Goal: Task Accomplishment & Management: Manage account settings

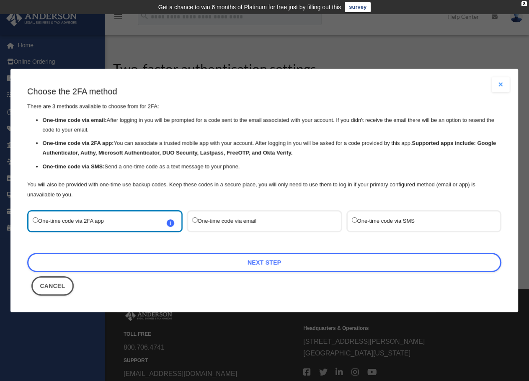
click at [269, 228] on div "One-time code via email" at bounding box center [264, 221] width 155 height 22
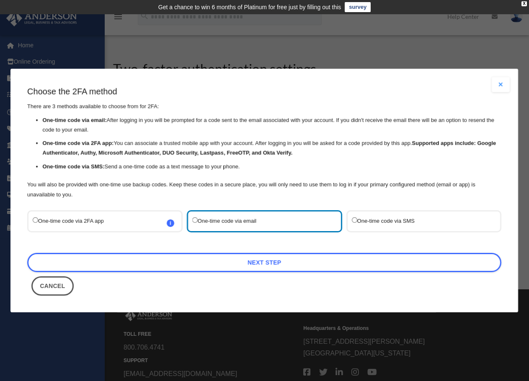
click at [59, 287] on button "Cancel" at bounding box center [52, 285] width 42 height 19
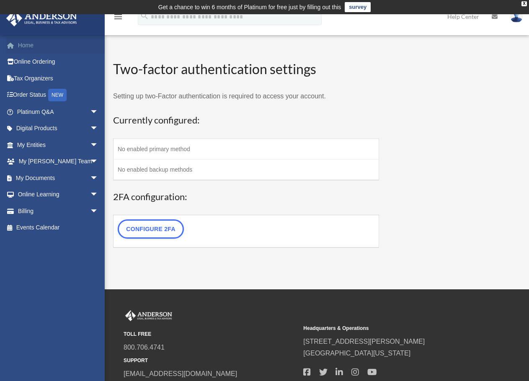
click at [21, 44] on link "Home" at bounding box center [58, 45] width 105 height 17
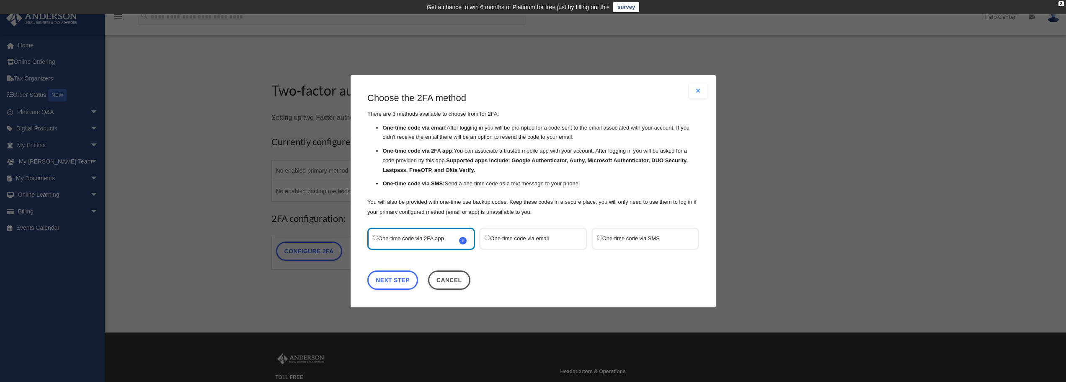
click at [705, 88] on button "Close modal" at bounding box center [698, 90] width 18 height 15
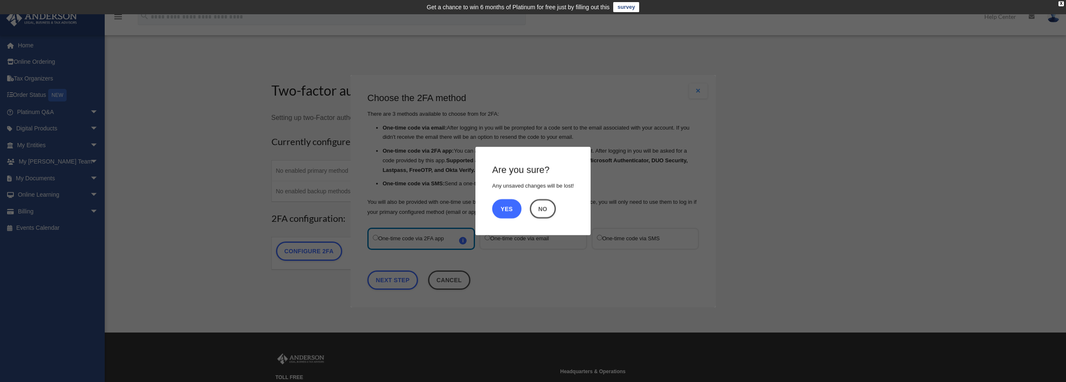
click at [510, 211] on button "Yes" at bounding box center [506, 208] width 29 height 19
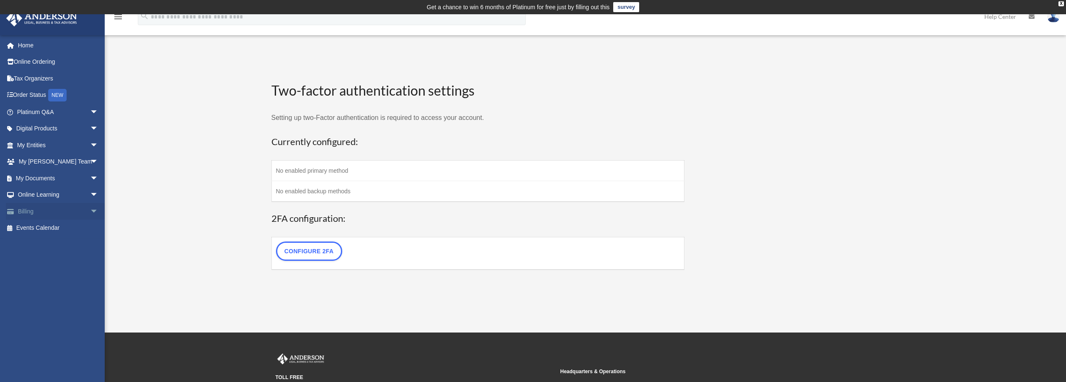
click at [42, 209] on link "Billing arrow_drop_down" at bounding box center [58, 211] width 105 height 17
click at [28, 44] on link "Home" at bounding box center [58, 45] width 105 height 17
click at [1062, 5] on div "X" at bounding box center [1061, 3] width 5 height 5
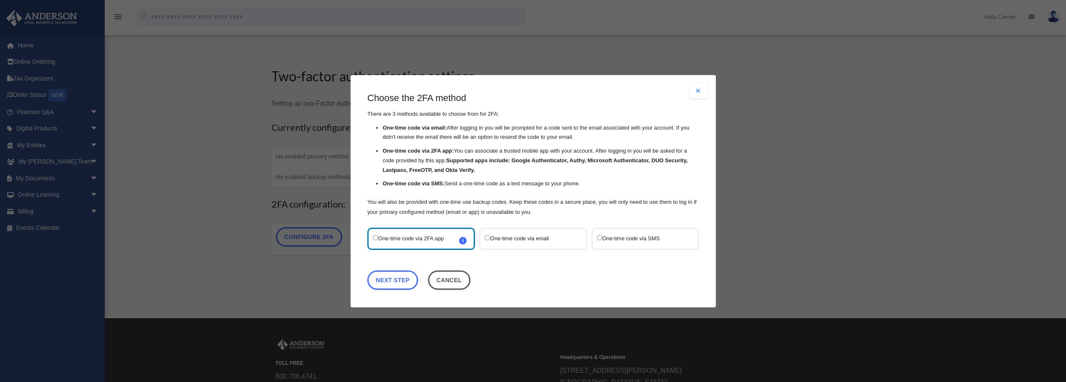
click at [701, 89] on button "Close modal" at bounding box center [698, 90] width 18 height 15
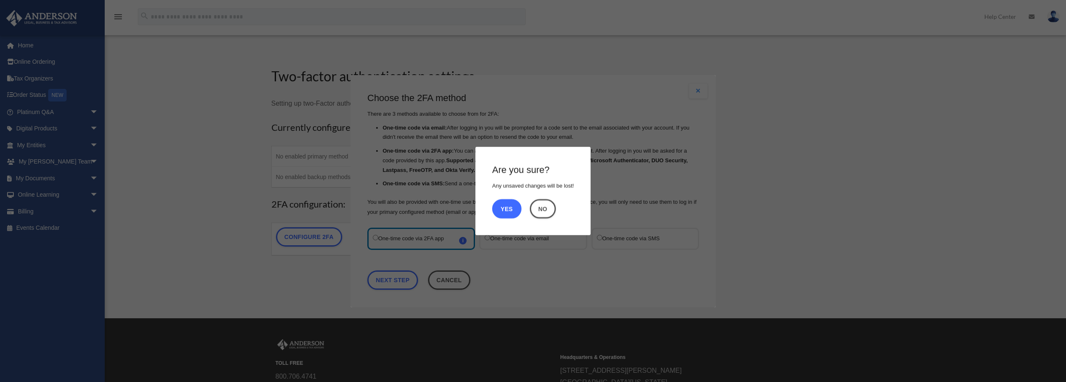
click at [506, 207] on button "Yes" at bounding box center [506, 208] width 29 height 19
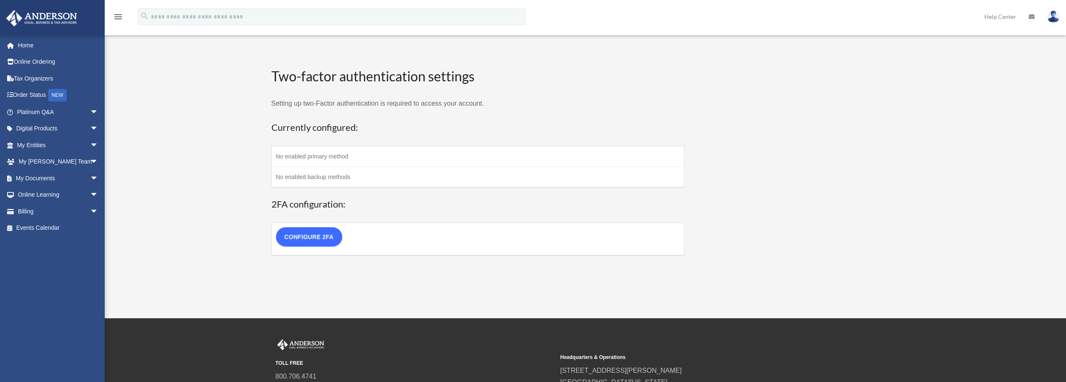
click at [330, 242] on link "Configure 2FA" at bounding box center [309, 236] width 66 height 19
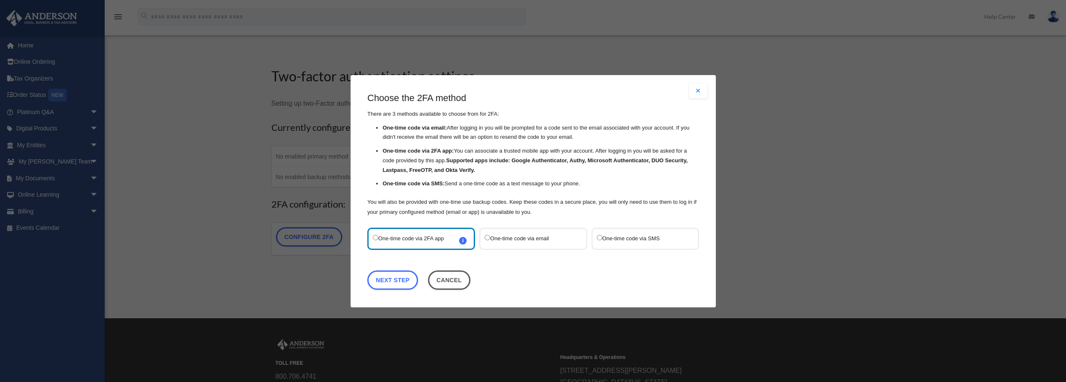
click at [699, 93] on button "Close modal" at bounding box center [698, 90] width 18 height 15
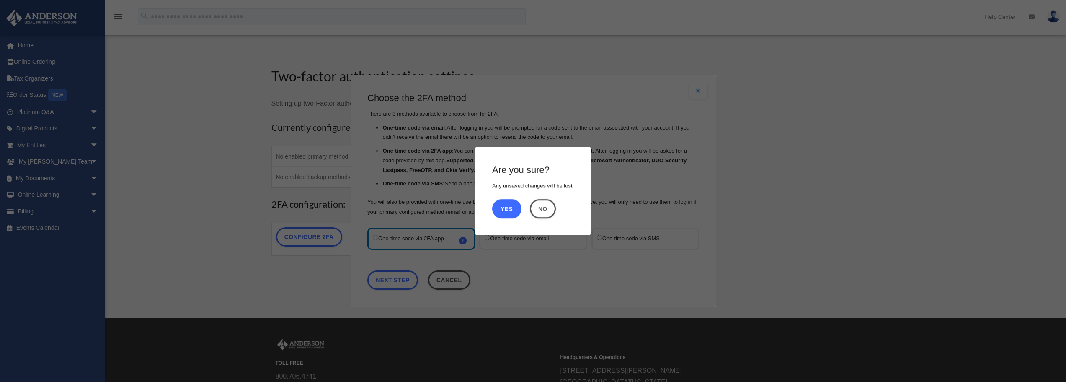
click at [513, 204] on button "Yes" at bounding box center [506, 208] width 29 height 19
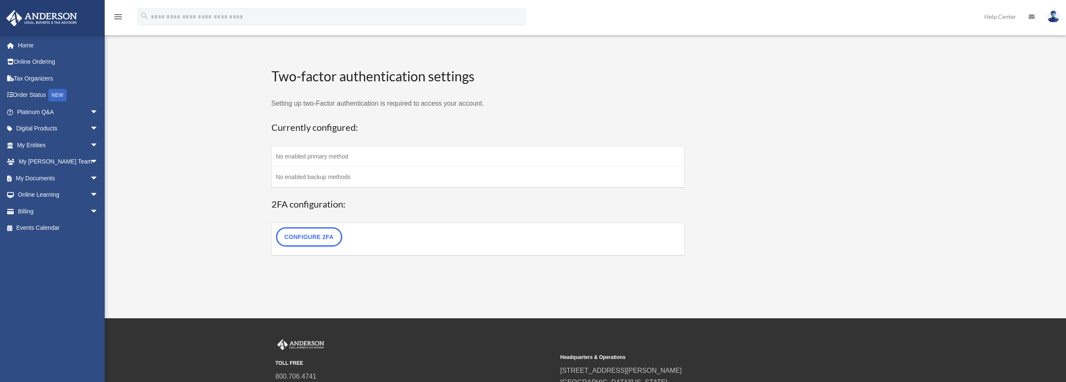
click at [1055, 21] on img at bounding box center [1053, 16] width 13 height 12
click at [928, 40] on link "My Profile" at bounding box center [928, 39] width 84 height 17
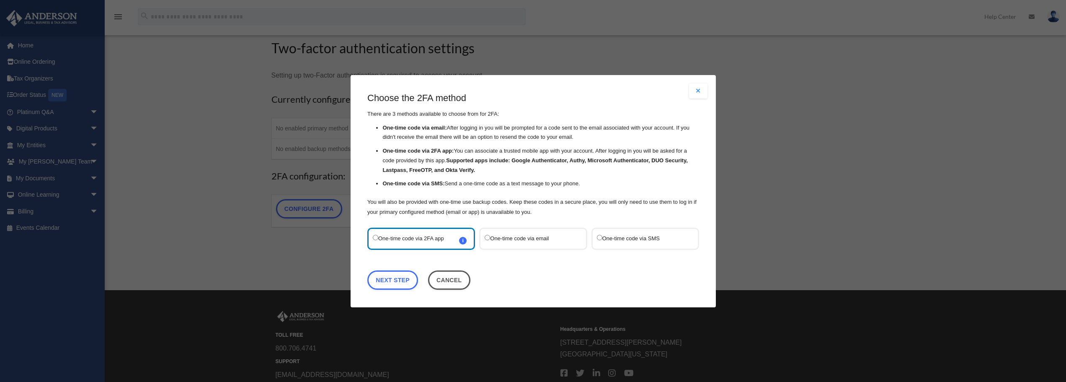
scroll to position [42, 0]
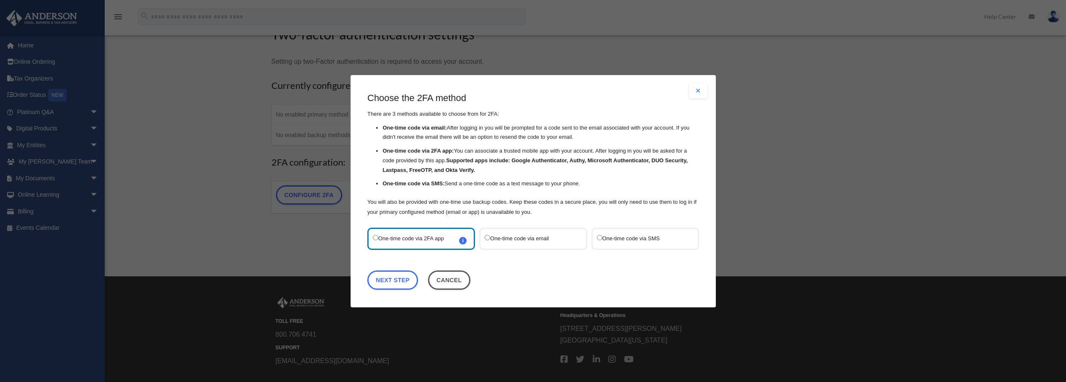
click at [524, 236] on label "One-time code via email" at bounding box center [529, 238] width 88 height 11
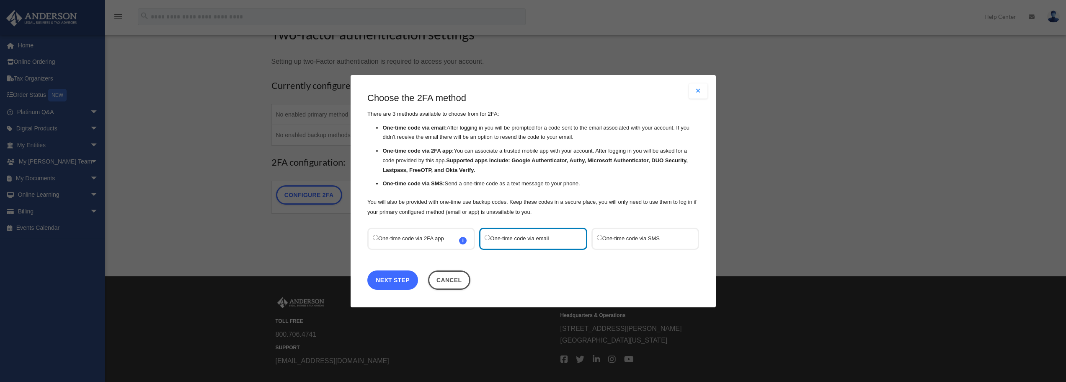
click at [402, 274] on link "Next Step" at bounding box center [392, 279] width 51 height 19
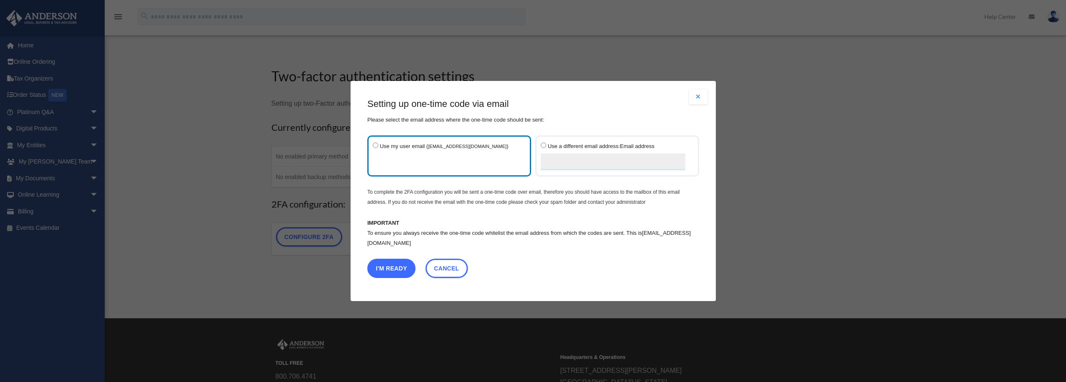
click at [389, 273] on button "I'm Ready" at bounding box center [391, 267] width 48 height 19
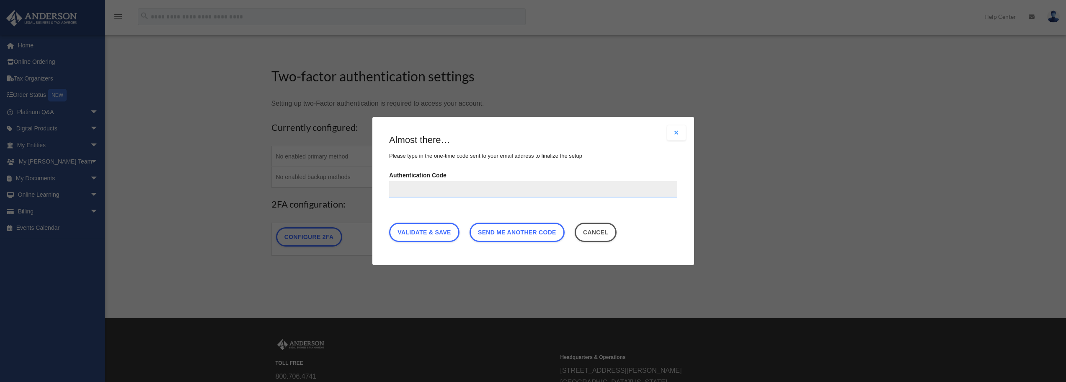
drag, startPoint x: 625, startPoint y: 164, endPoint x: 609, endPoint y: 175, distance: 19.1
click at [625, 164] on div "Almost there… Please type in the one-time code sent to your email address to fi…" at bounding box center [533, 190] width 288 height 112
click at [571, 188] on input "Authentication Code" at bounding box center [533, 189] width 288 height 17
paste input "******"
type input "******"
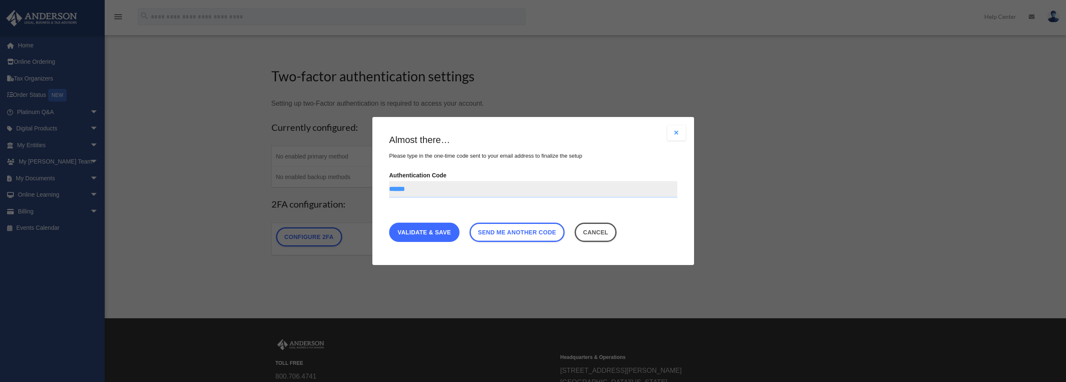
click at [421, 234] on link "Validate & Save" at bounding box center [424, 231] width 70 height 19
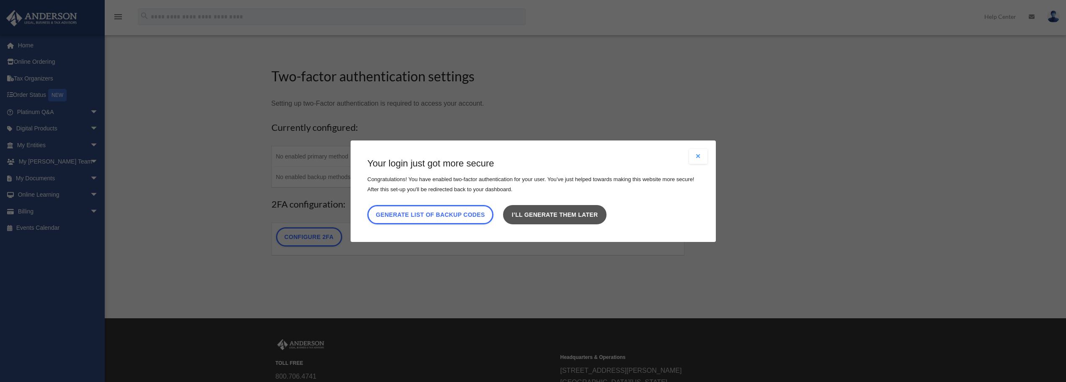
click at [571, 214] on link "I’ll generate them later" at bounding box center [554, 213] width 103 height 19
click at [563, 213] on link "I’ll generate them later" at bounding box center [554, 213] width 103 height 19
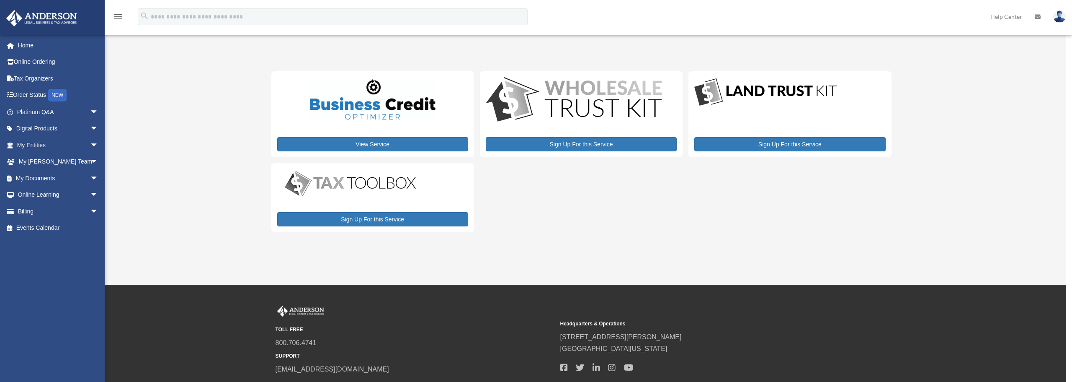
click at [1059, 15] on img at bounding box center [1060, 16] width 13 height 12
click at [910, 35] on link "My Profile" at bounding box center [934, 39] width 84 height 17
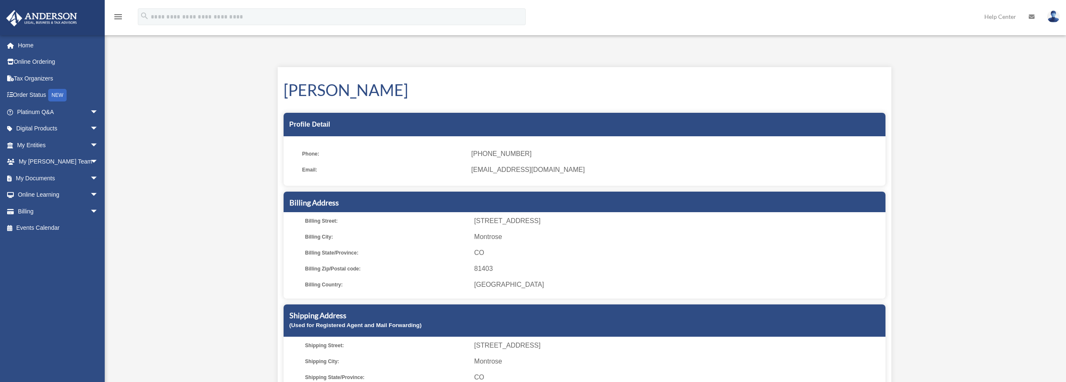
click at [432, 161] on ul "Phone: [PHONE_NUMBER] Email: [EMAIL_ADDRESS][DOMAIN_NAME]" at bounding box center [585, 164] width 602 height 44
click at [364, 160] on ul "Phone: (970) 270-9506 Email: fandffire@gmail.com" at bounding box center [585, 164] width 602 height 44
drag, startPoint x: 535, startPoint y: 167, endPoint x: 485, endPoint y: 170, distance: 49.9
click at [485, 170] on span "[EMAIL_ADDRESS][DOMAIN_NAME]" at bounding box center [675, 170] width 408 height 12
click at [506, 155] on span "(970) 270-9506" at bounding box center [675, 154] width 408 height 12
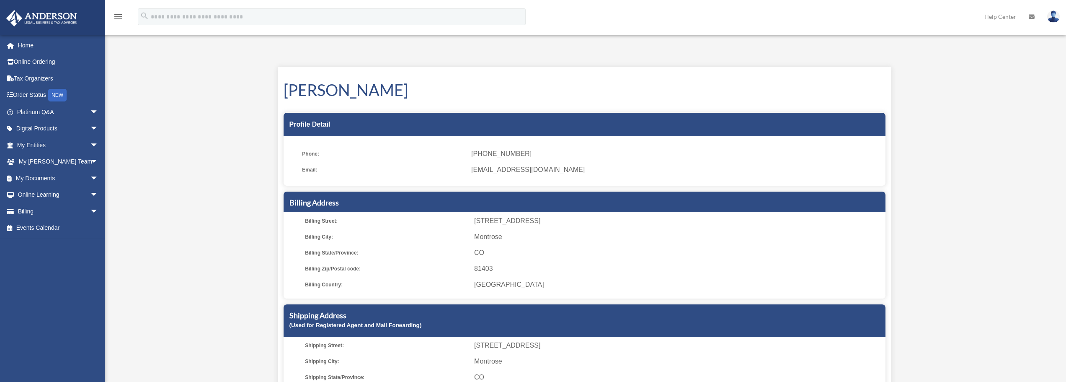
click at [408, 146] on ul "Phone: (970) 270-9506 Email: fandffire@gmail.com" at bounding box center [585, 164] width 602 height 44
click at [26, 46] on link "Home" at bounding box center [58, 45] width 105 height 17
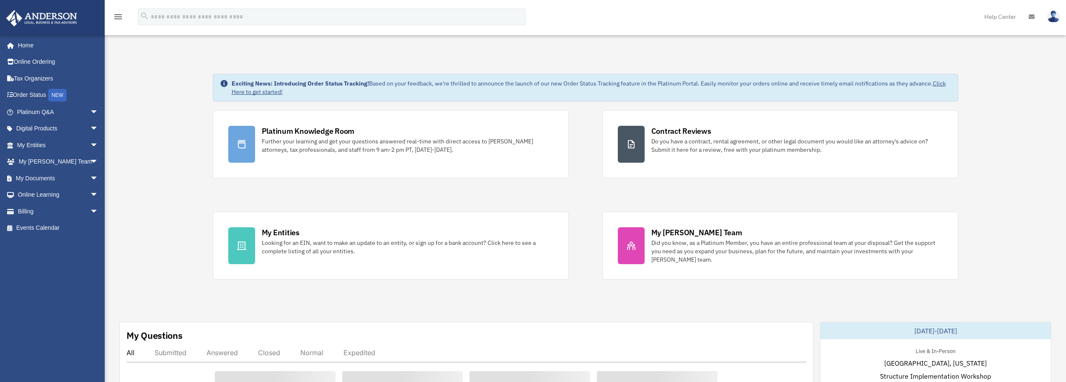
click at [27, 49] on link "Home" at bounding box center [56, 45] width 101 height 17
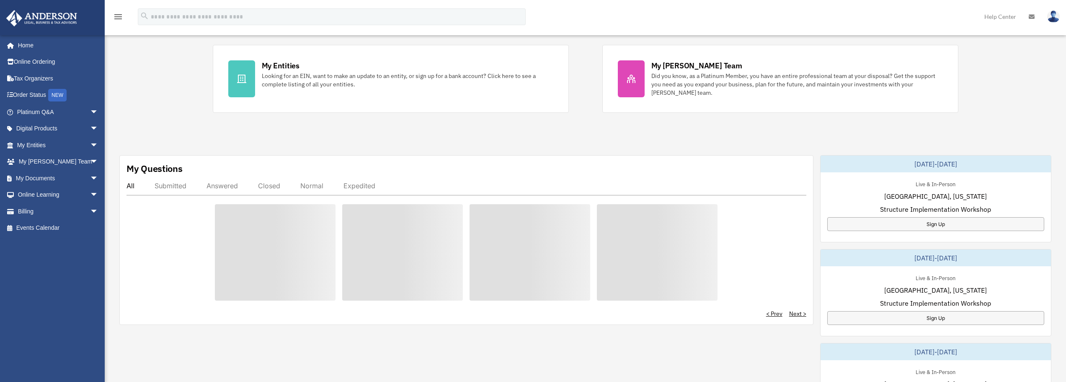
scroll to position [168, 0]
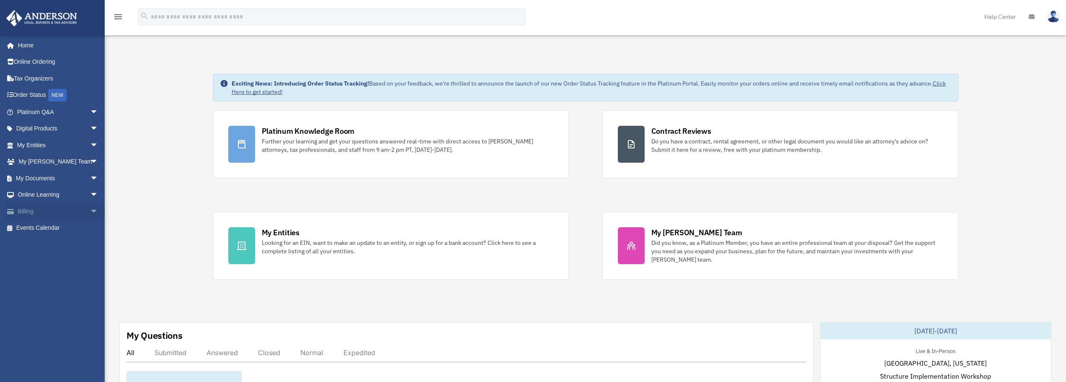
click at [53, 209] on link "Billing arrow_drop_down" at bounding box center [58, 211] width 105 height 17
click at [90, 212] on span "arrow_drop_down" at bounding box center [98, 211] width 17 height 17
click at [90, 198] on span "arrow_drop_down" at bounding box center [98, 194] width 17 height 17
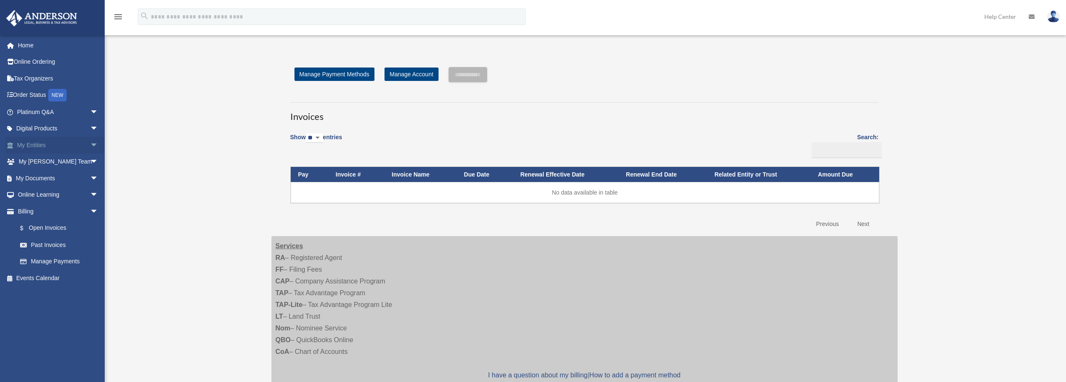
click at [90, 145] on span "arrow_drop_down" at bounding box center [98, 145] width 17 height 17
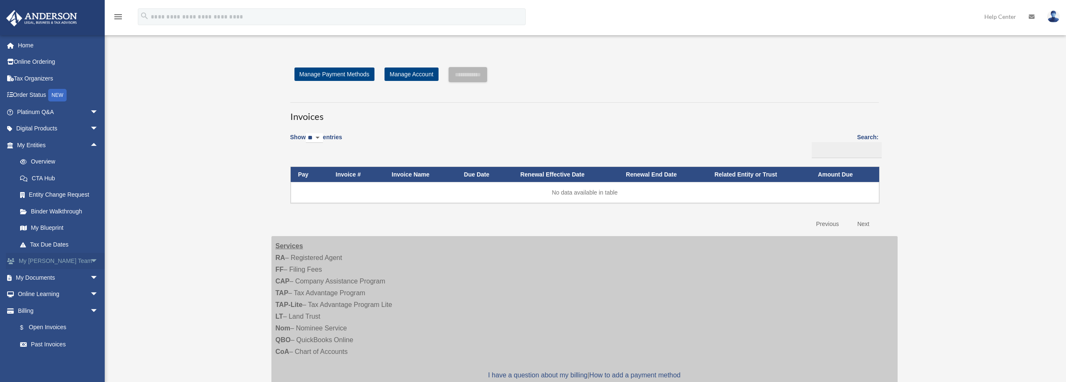
click at [90, 261] on span "arrow_drop_down" at bounding box center [98, 261] width 17 height 17
click at [90, 124] on span "arrow_drop_down" at bounding box center [98, 128] width 17 height 17
click at [90, 114] on span "arrow_drop_down" at bounding box center [98, 111] width 17 height 17
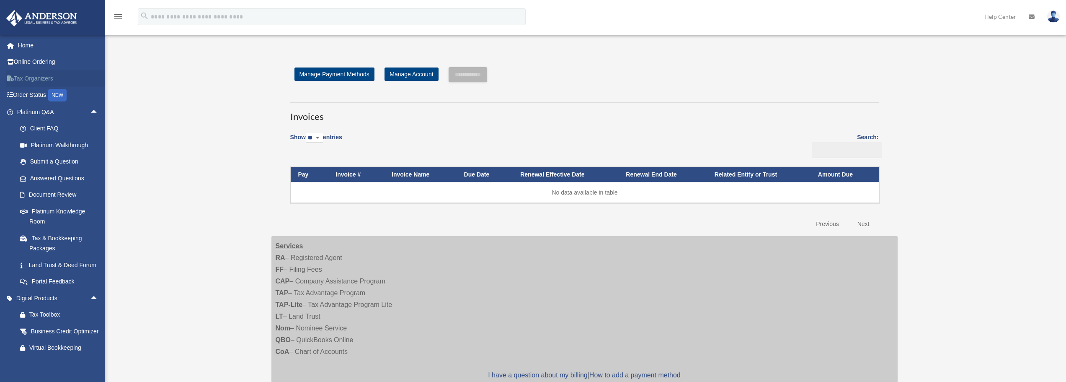
click at [33, 77] on link "Tax Organizers" at bounding box center [58, 78] width 105 height 17
drag, startPoint x: 125, startPoint y: 10, endPoint x: 120, endPoint y: 15, distance: 7.4
click at [121, 15] on div "menu" at bounding box center [118, 17] width 27 height 22
click at [120, 15] on icon "menu" at bounding box center [118, 17] width 10 height 10
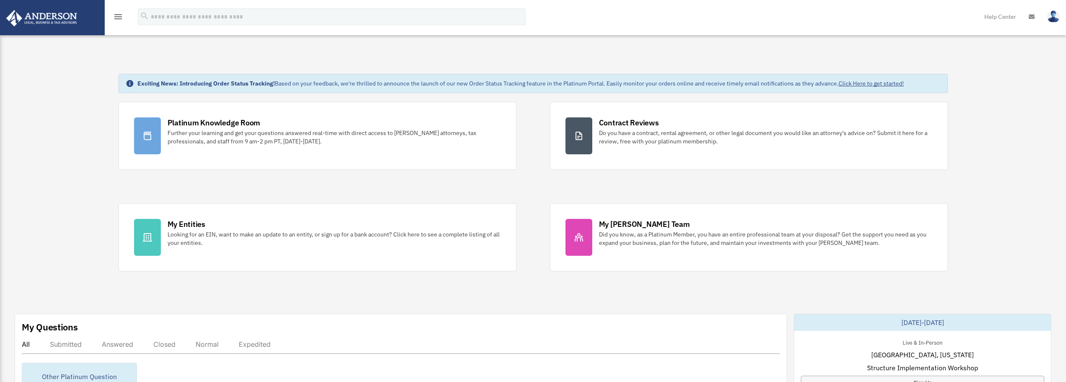
click at [1054, 17] on img at bounding box center [1053, 16] width 13 height 12
click at [1013, 37] on link "[EMAIL_ADDRESS][DOMAIN_NAME]" at bounding box center [1015, 43] width 90 height 25
click at [1033, 14] on icon at bounding box center [1032, 17] width 6 height 6
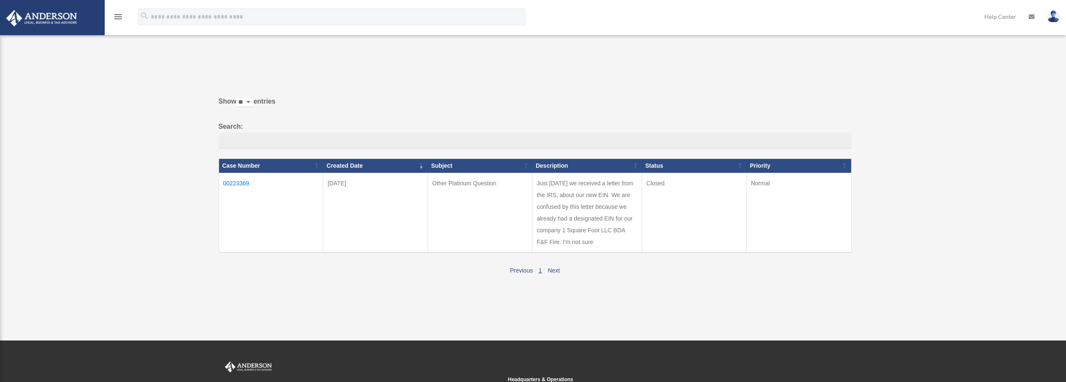
click at [75, 25] on img at bounding box center [42, 18] width 76 height 16
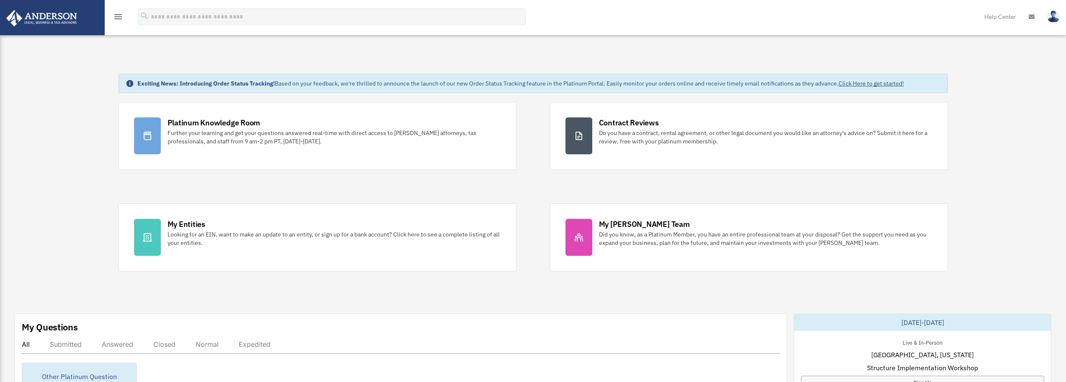
click at [1053, 20] on img at bounding box center [1053, 16] width 13 height 12
click at [1044, 34] on link "[EMAIL_ADDRESS][DOMAIN_NAME]" at bounding box center [1015, 43] width 90 height 25
click at [1052, 19] on img at bounding box center [1053, 16] width 13 height 12
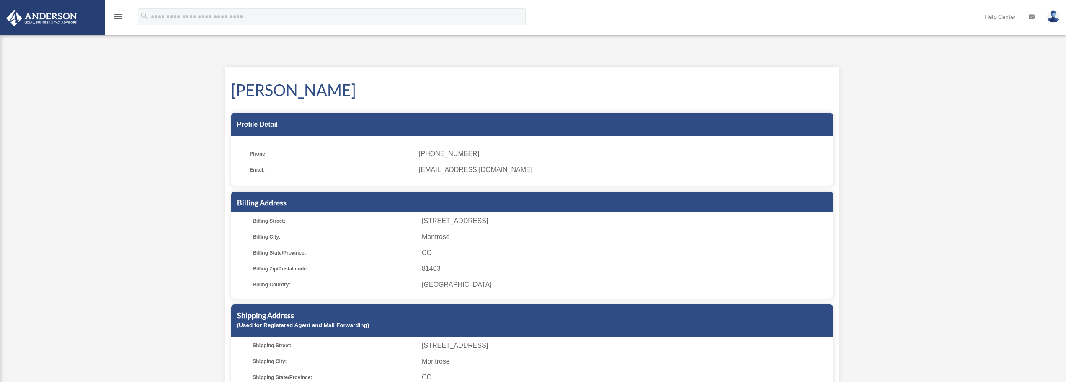
click at [434, 153] on span "(970) 270-9506" at bounding box center [623, 154] width 408 height 12
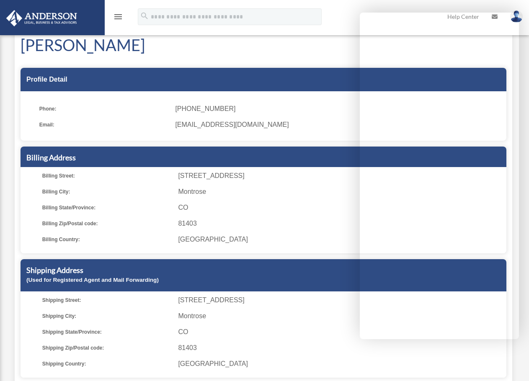
scroll to position [42, 0]
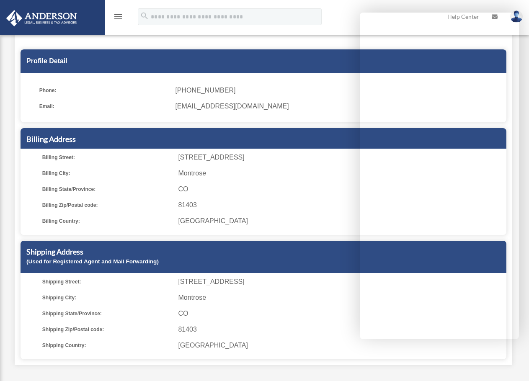
click at [124, 64] on div "Profile Detail" at bounding box center [264, 60] width 486 height 23
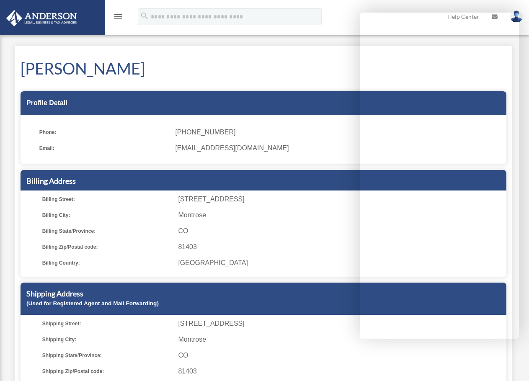
click at [253, 183] on h5 "Billing Address" at bounding box center [263, 181] width 474 height 10
click at [219, 242] on span "81403" at bounding box center [341, 247] width 326 height 12
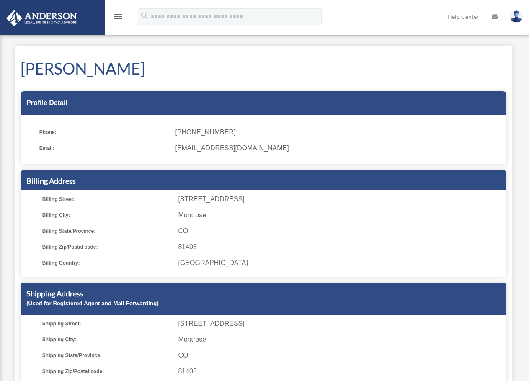
click at [516, 12] on img at bounding box center [516, 16] width 13 height 12
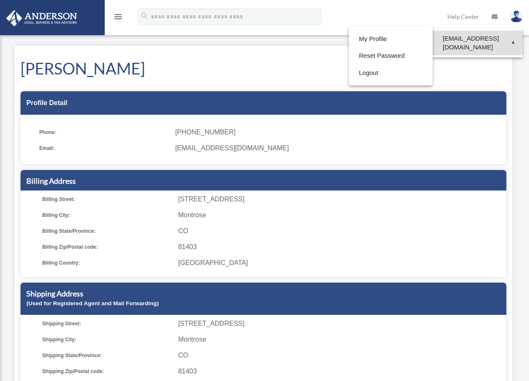
click at [467, 45] on link "[EMAIL_ADDRESS][DOMAIN_NAME]" at bounding box center [478, 43] width 90 height 25
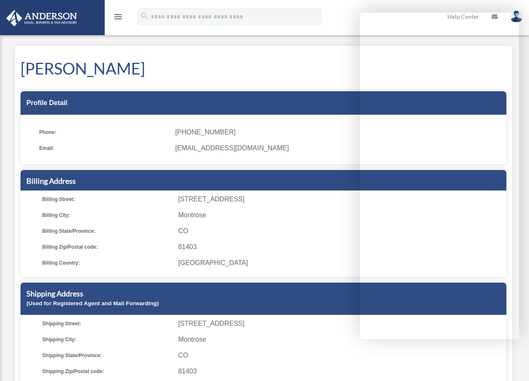
click at [327, 189] on div "Billing Address" at bounding box center [264, 180] width 486 height 21
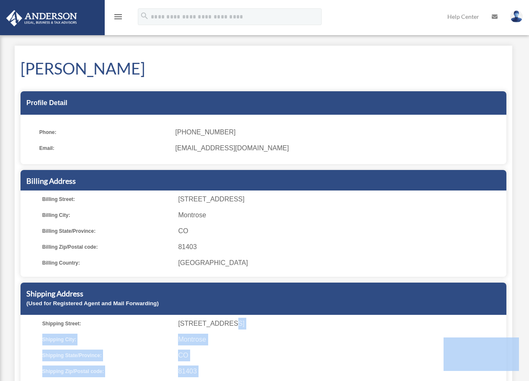
click at [29, 4] on div "menu search Site Menu add [EMAIL_ADDRESS][DOMAIN_NAME] My Profile Reset Passwor…" at bounding box center [264, 219] width 529 height 439
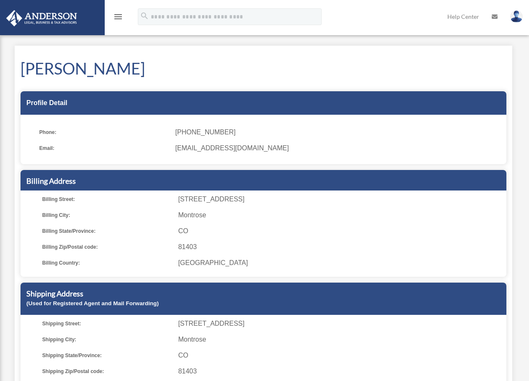
click at [501, 180] on div "Billing Address" at bounding box center [264, 180] width 486 height 21
click at [516, 15] on img at bounding box center [516, 16] width 13 height 12
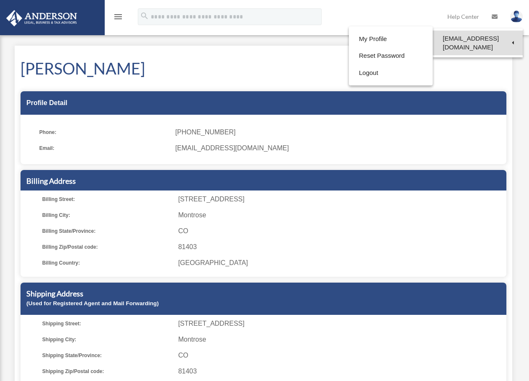
click at [492, 37] on link "[EMAIL_ADDRESS][DOMAIN_NAME]" at bounding box center [478, 43] width 90 height 25
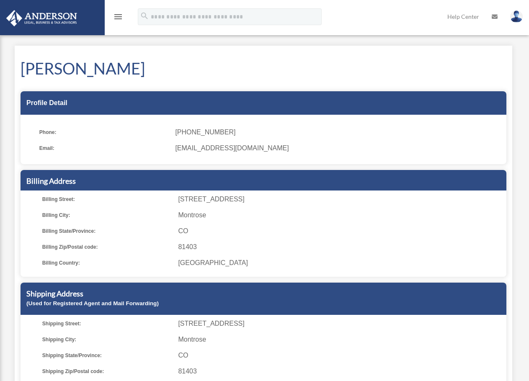
click at [117, 16] on icon "menu" at bounding box center [118, 17] width 10 height 10
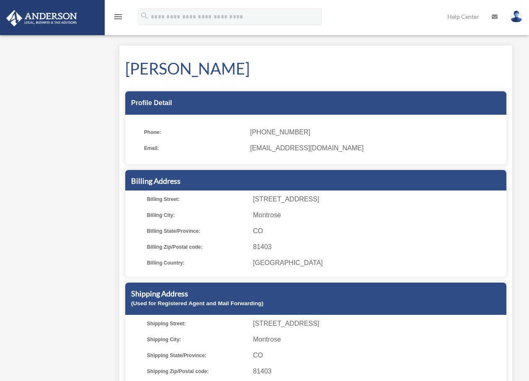
click at [320, 140] on ul "Phone: [PHONE_NUMBER] Email: [EMAIL_ADDRESS][DOMAIN_NAME]" at bounding box center [315, 143] width 381 height 44
click at [56, 15] on img at bounding box center [42, 18] width 76 height 16
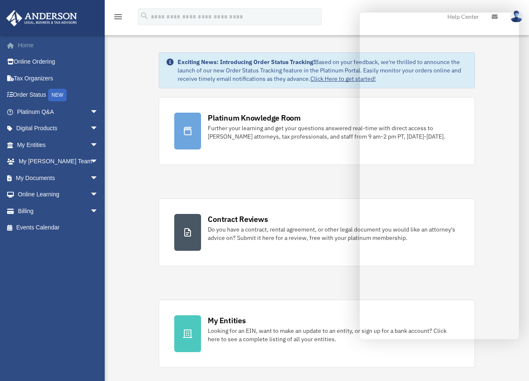
click at [28, 42] on link "Home" at bounding box center [58, 45] width 105 height 17
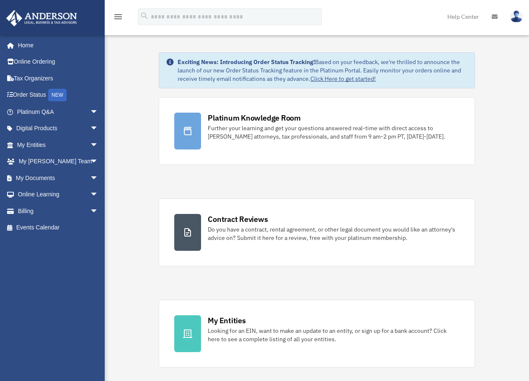
click at [512, 18] on img at bounding box center [516, 16] width 13 height 12
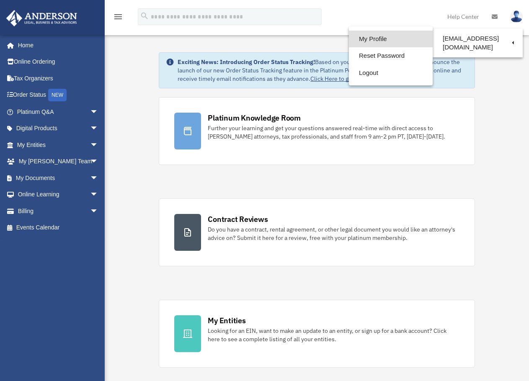
click at [388, 46] on link "My Profile" at bounding box center [391, 39] width 84 height 17
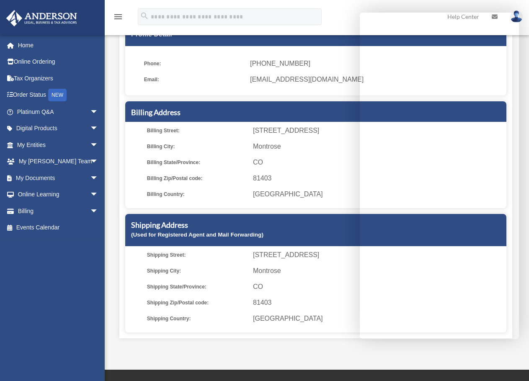
scroll to position [84, 0]
